Goal: Check status: Check status

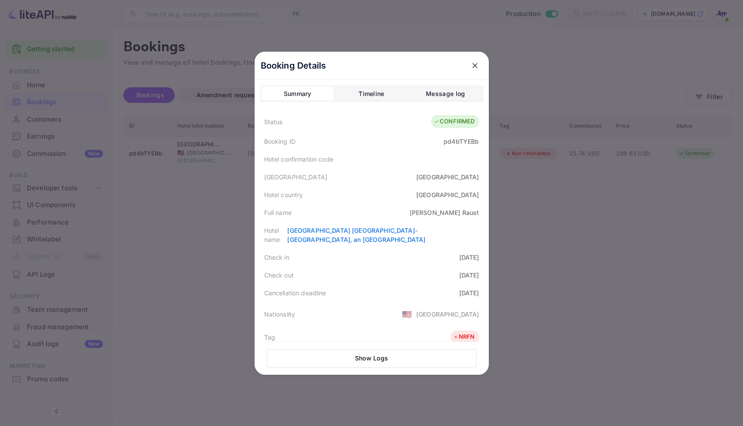
click at [480, 61] on div "Booking Details" at bounding box center [371, 66] width 234 height 28
click at [467, 63] on button "close" at bounding box center [475, 66] width 16 height 16
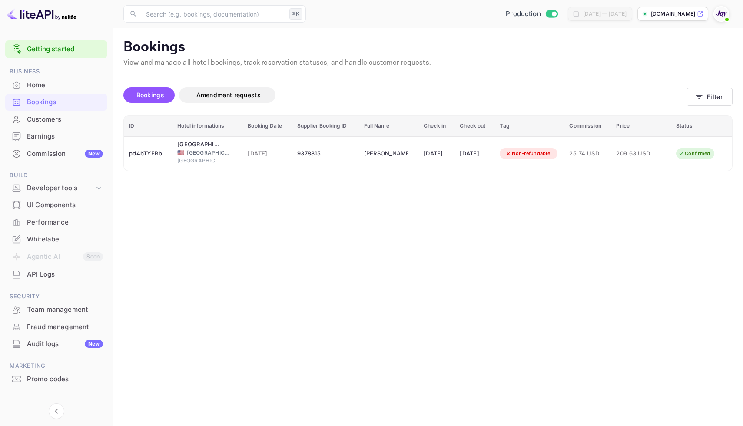
click at [33, 102] on div "Bookings" at bounding box center [65, 102] width 76 height 10
click at [703, 85] on div "Bookings Amendment requests Filter" at bounding box center [427, 97] width 609 height 36
click at [709, 98] on button "Filter" at bounding box center [709, 97] width 46 height 18
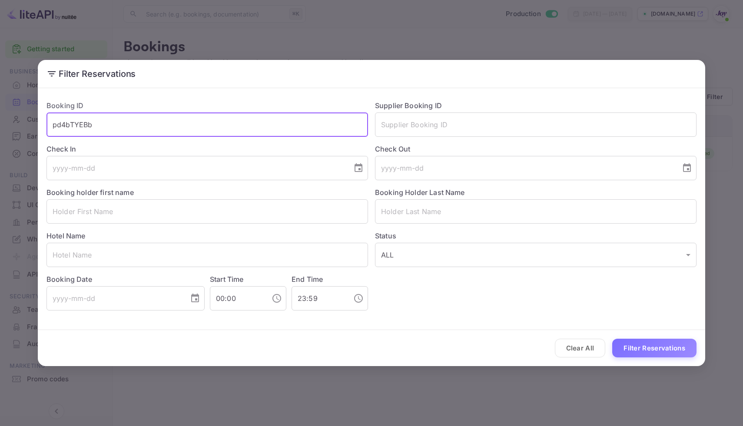
drag, startPoint x: 88, startPoint y: 122, endPoint x: 29, endPoint y: 129, distance: 59.5
click at [29, 129] on div "Filter Reservations Booking ID pd4bTYEBb ​ Supplier Booking ID ​ Check In ​ Che…" at bounding box center [371, 213] width 743 height 426
click at [501, 206] on input "text" at bounding box center [535, 211] width 321 height 24
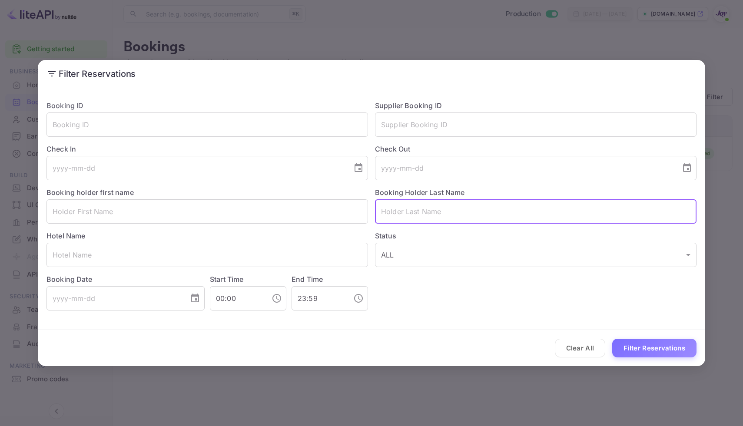
paste input "[PERSON_NAME]"
type input "[PERSON_NAME]"
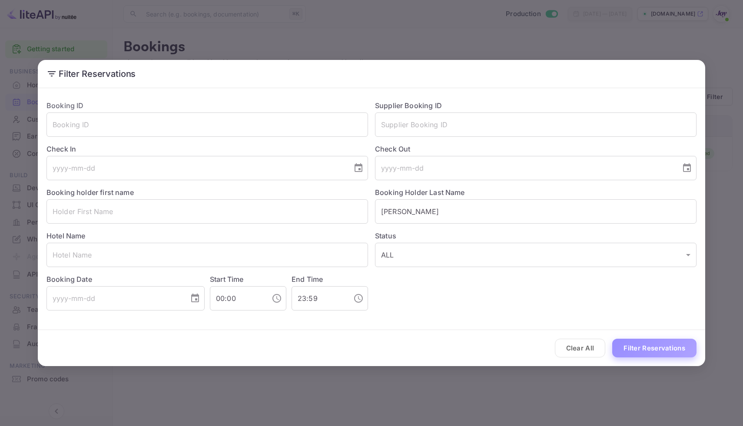
click at [649, 341] on button "Filter Reservations" at bounding box center [654, 348] width 84 height 19
click at [647, 353] on button "Filter Reservations" at bounding box center [654, 348] width 84 height 19
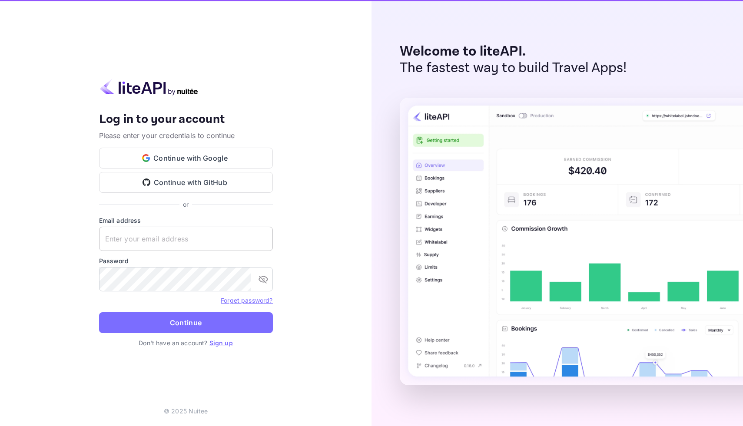
click at [128, 241] on input "text" at bounding box center [186, 239] width 174 height 24
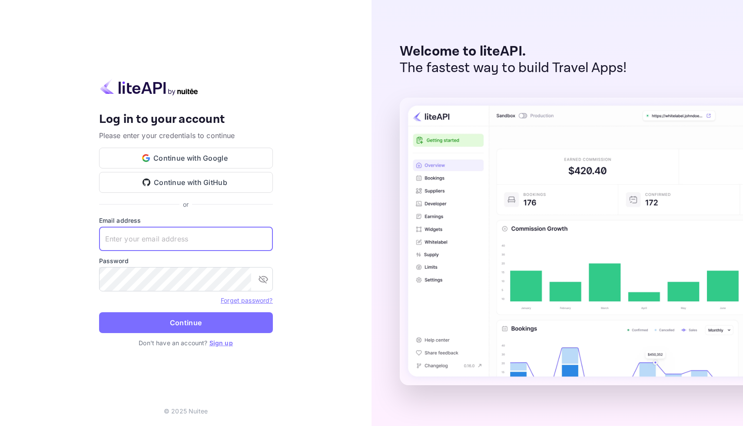
click at [128, 241] on input "text" at bounding box center [186, 239] width 174 height 24
click at [180, 236] on input "text" at bounding box center [186, 239] width 174 height 24
type input "[EMAIL_ADDRESS][DOMAIN_NAME]"
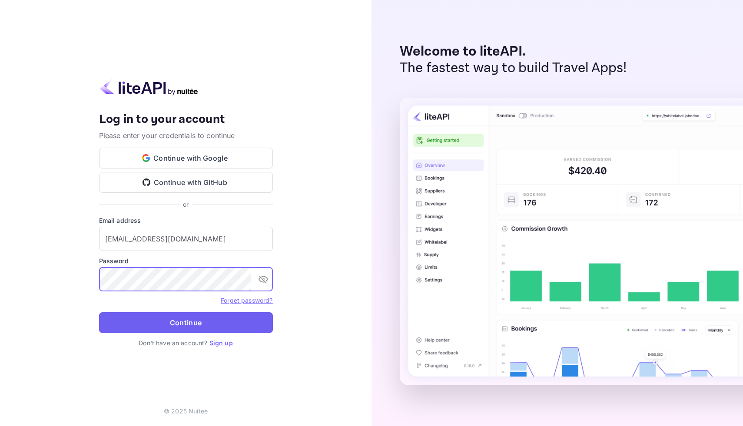
click at [200, 317] on button "Continue" at bounding box center [186, 322] width 174 height 21
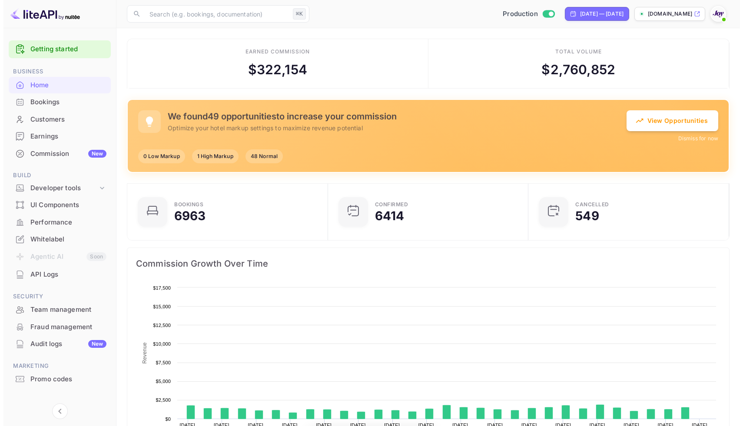
scroll to position [135, 189]
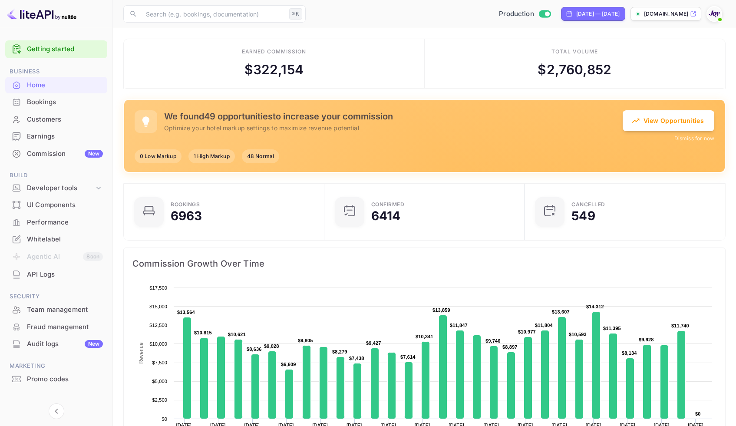
click at [21, 101] on div at bounding box center [17, 102] width 14 height 9
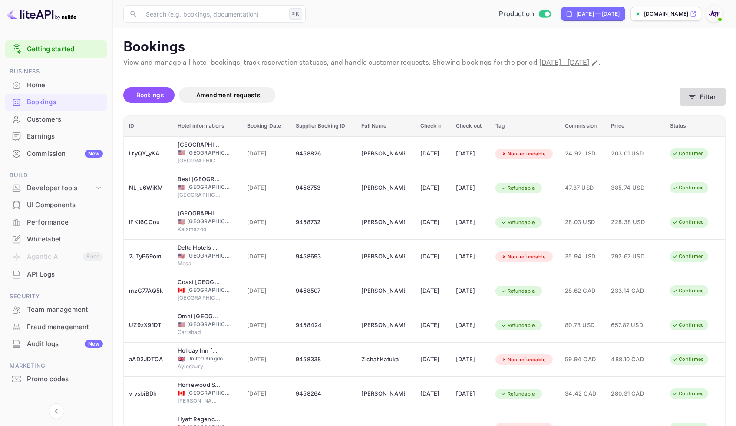
click at [703, 100] on button "Filter" at bounding box center [703, 97] width 46 height 18
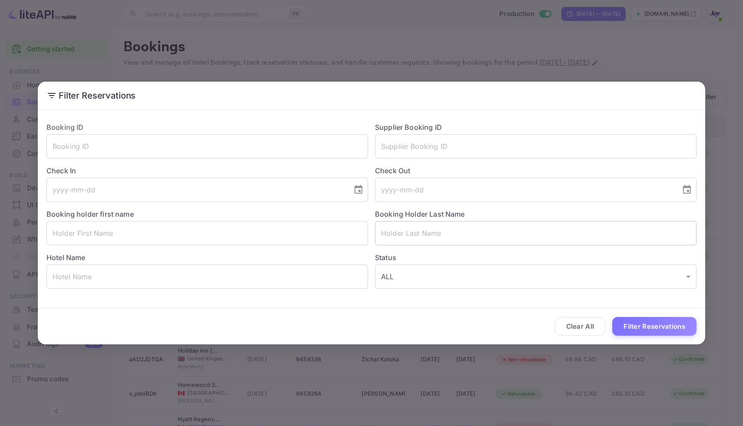
click at [413, 242] on input "text" at bounding box center [535, 233] width 321 height 24
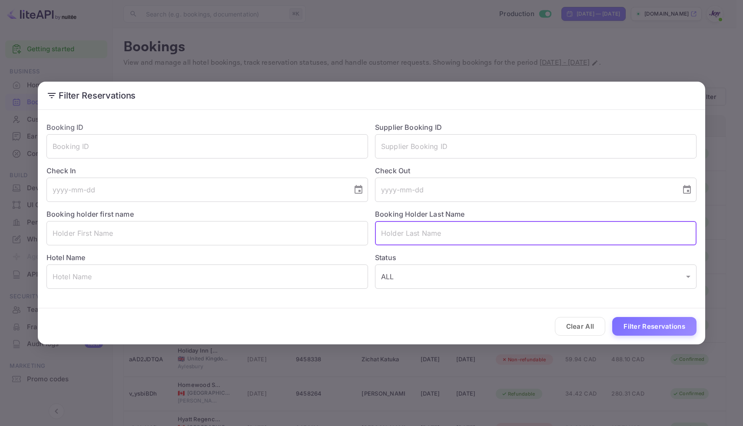
paste input "[PERSON_NAME]"
type input "[PERSON_NAME]"
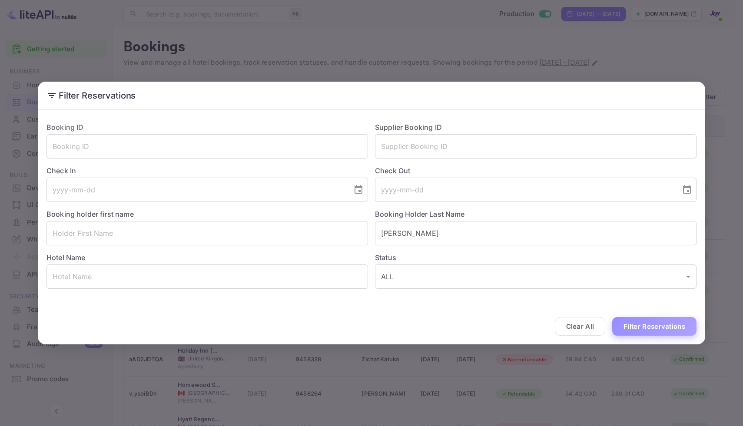
click at [659, 334] on button "Filter Reservations" at bounding box center [654, 326] width 84 height 19
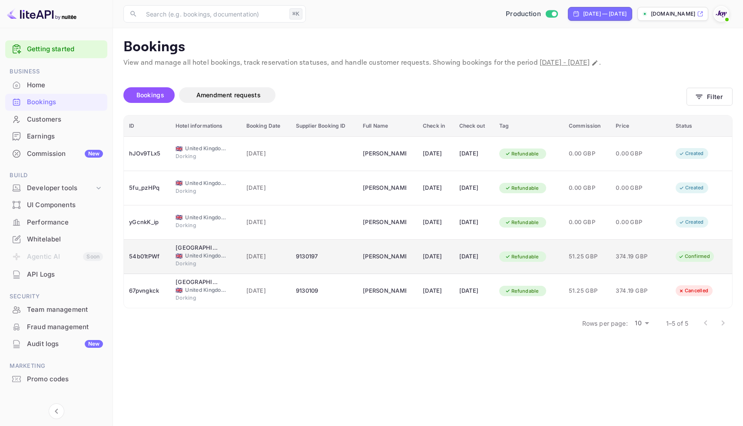
drag, startPoint x: 314, startPoint y: 257, endPoint x: 283, endPoint y: 256, distance: 31.3
click at [283, 256] on tr "54b01tPWf Wotton House Country Estate Hotel 🇬🇧 United Kingdom of Great Britain …" at bounding box center [428, 257] width 608 height 34
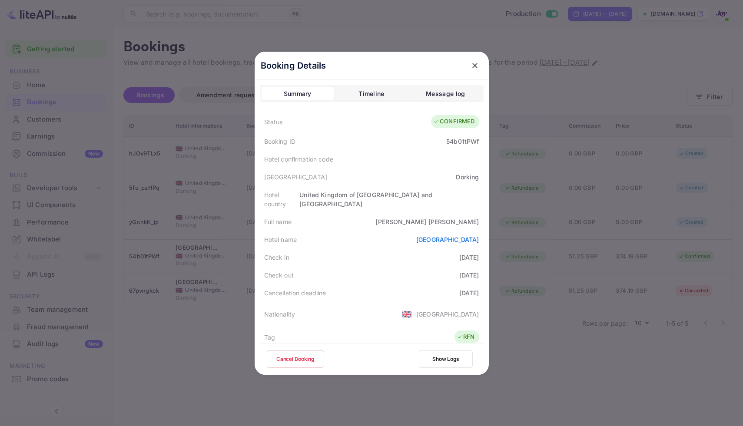
click at [568, 397] on div at bounding box center [371, 213] width 743 height 426
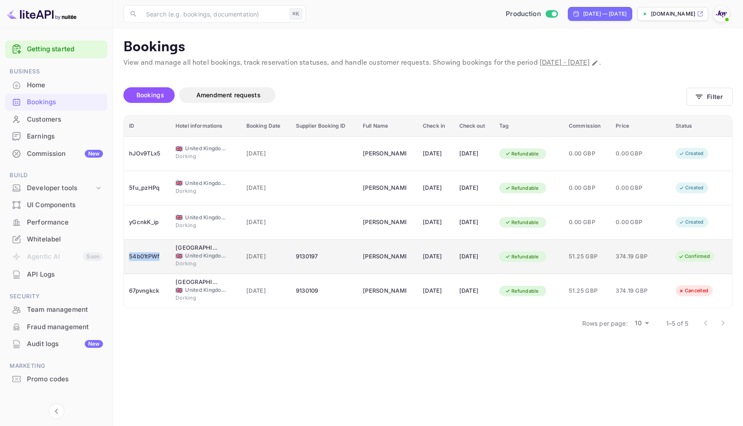
drag, startPoint x: 157, startPoint y: 257, endPoint x: 129, endPoint y: 257, distance: 27.8
click at [129, 257] on div "54b01tPWf" at bounding box center [147, 257] width 36 height 14
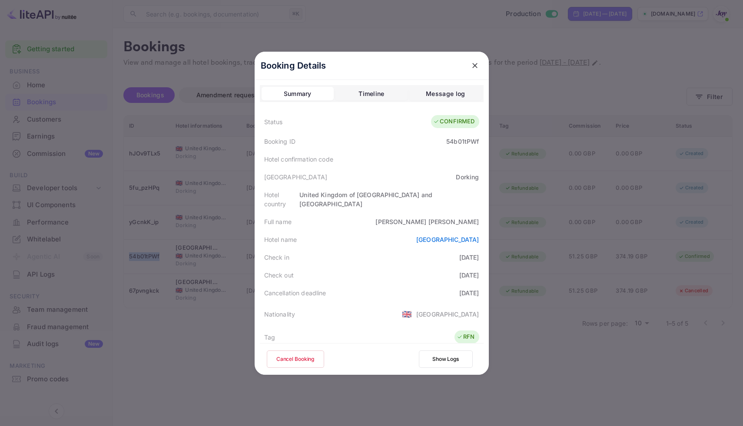
click at [471, 64] on icon "close" at bounding box center [474, 65] width 9 height 9
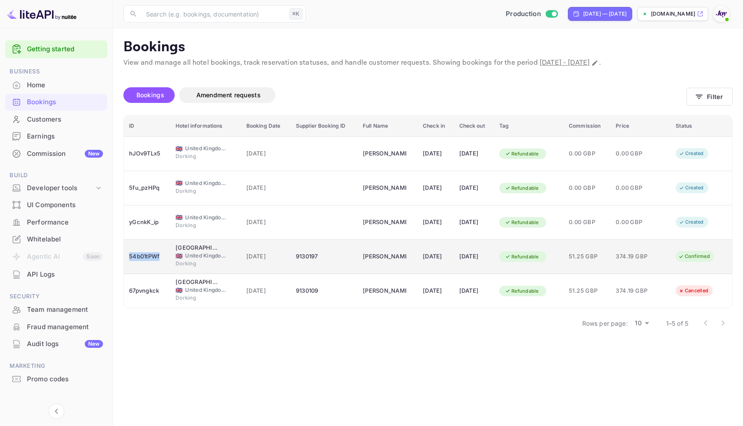
copy div "54b01tPWf"
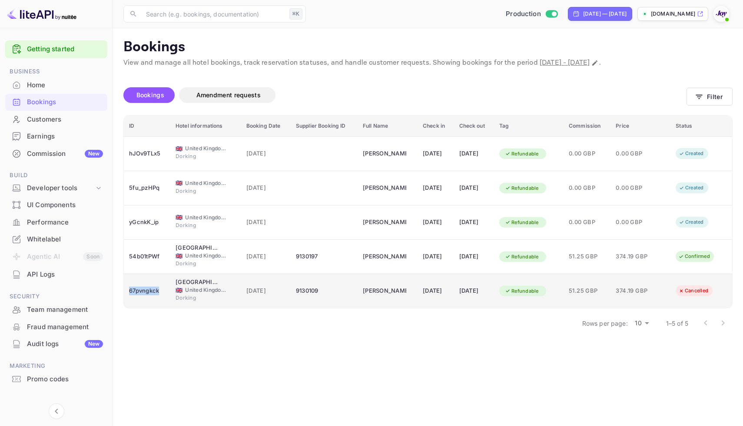
drag, startPoint x: 159, startPoint y: 291, endPoint x: 125, endPoint y: 293, distance: 33.9
click at [125, 293] on td "67pvngkck" at bounding box center [147, 291] width 46 height 34
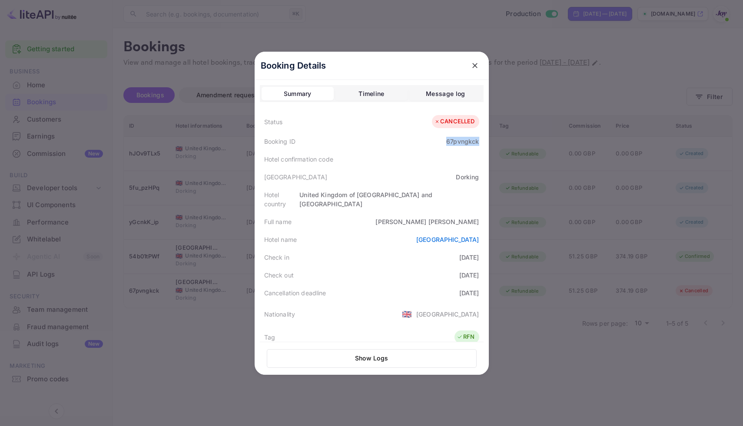
drag, startPoint x: 477, startPoint y: 143, endPoint x: 439, endPoint y: 141, distance: 37.4
click at [439, 141] on div "Booking ID 67pvngkck" at bounding box center [372, 141] width 224 height 18
copy div "67pvngkck"
